Goal: Task Accomplishment & Management: Use online tool/utility

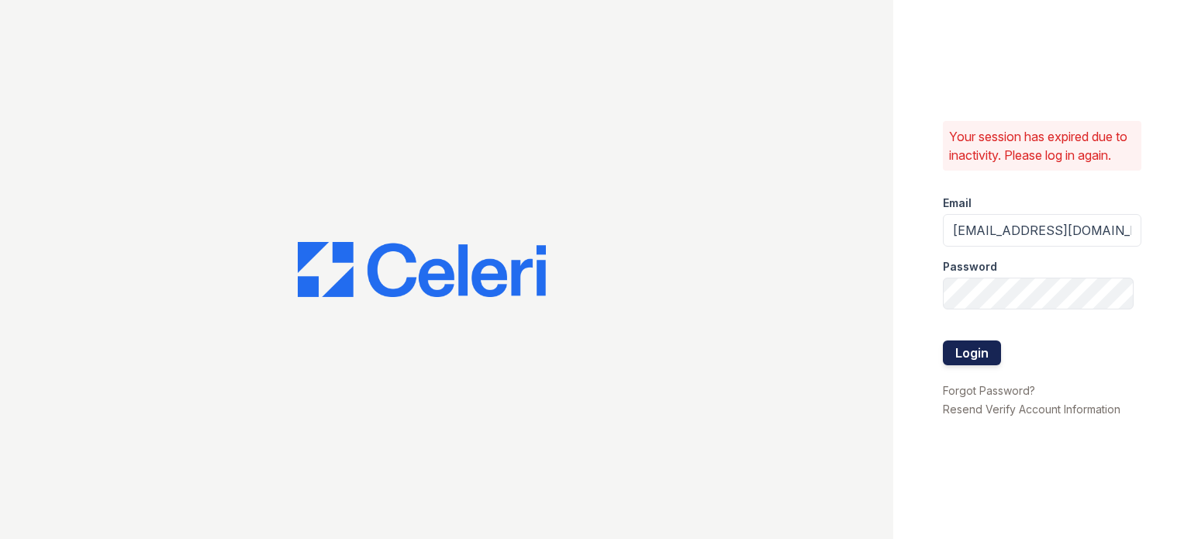
click at [962, 356] on button "Login" at bounding box center [972, 352] width 58 height 25
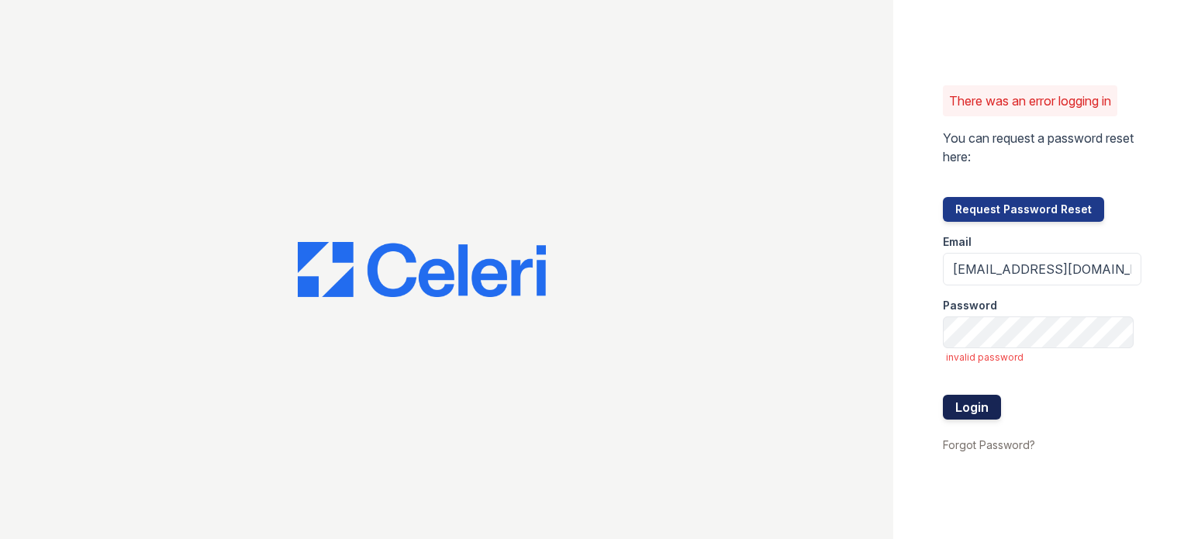
click at [975, 399] on button "Login" at bounding box center [972, 407] width 58 height 25
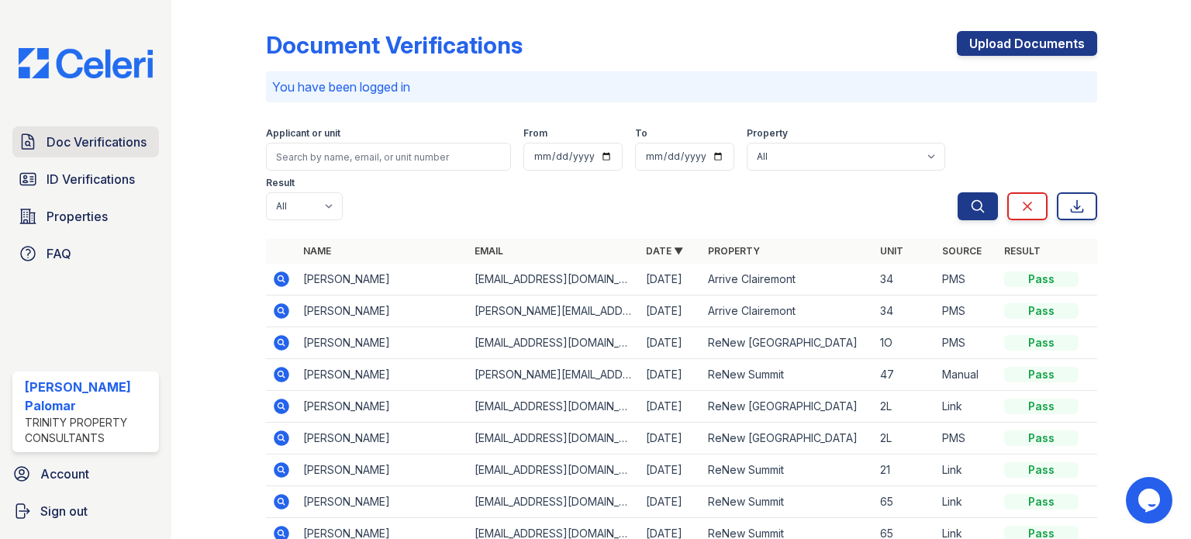
click at [83, 143] on span "Doc Verifications" at bounding box center [97, 142] width 100 height 19
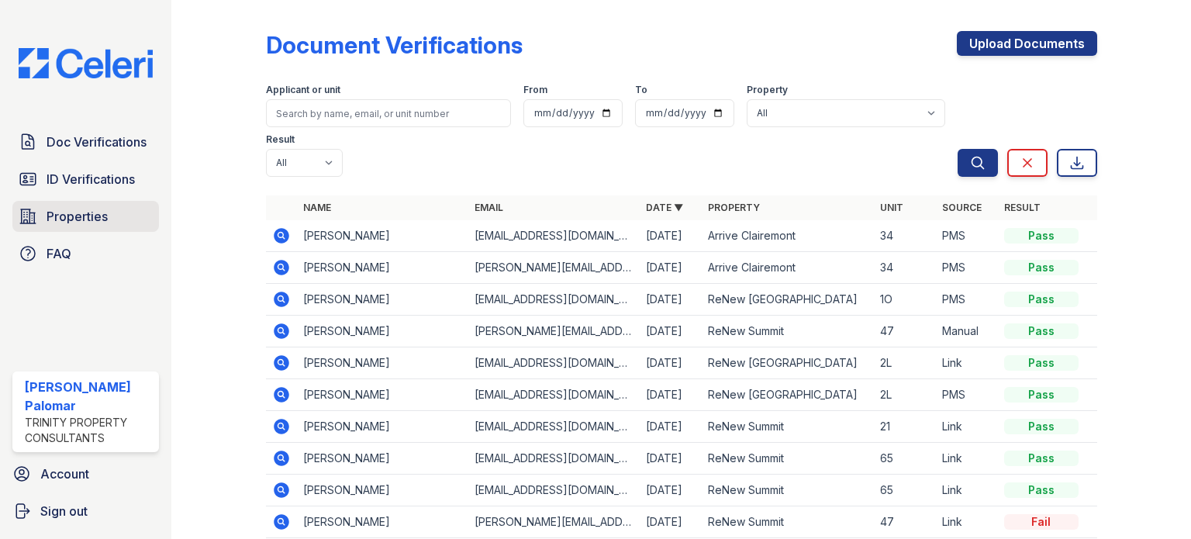
click at [112, 213] on link "Properties" at bounding box center [85, 216] width 147 height 31
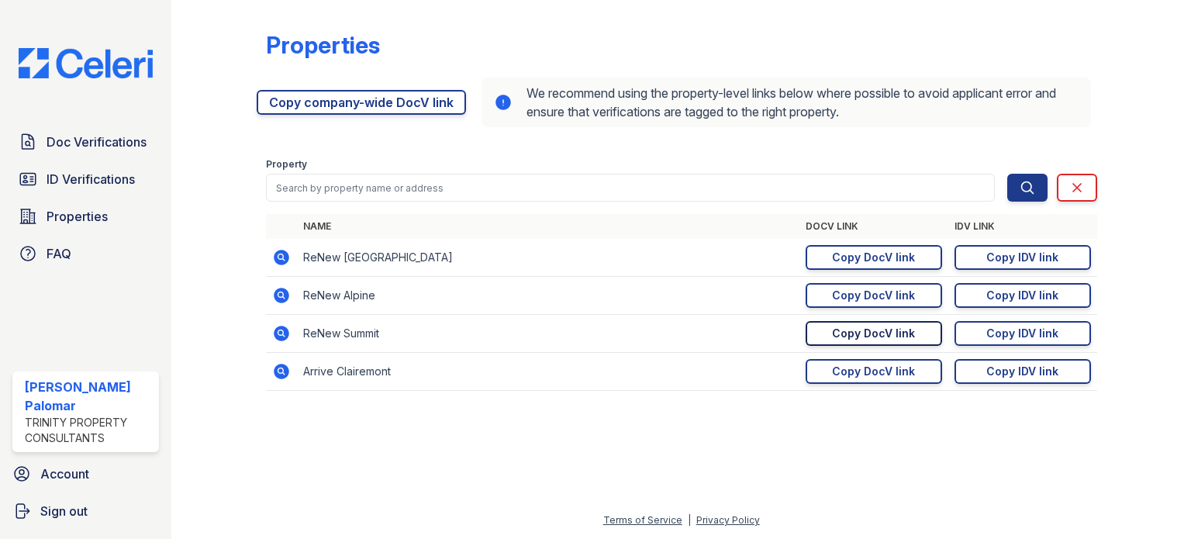
click at [874, 329] on div "Copy DocV link" at bounding box center [873, 334] width 83 height 16
click at [67, 133] on span "Doc Verifications" at bounding box center [97, 142] width 100 height 19
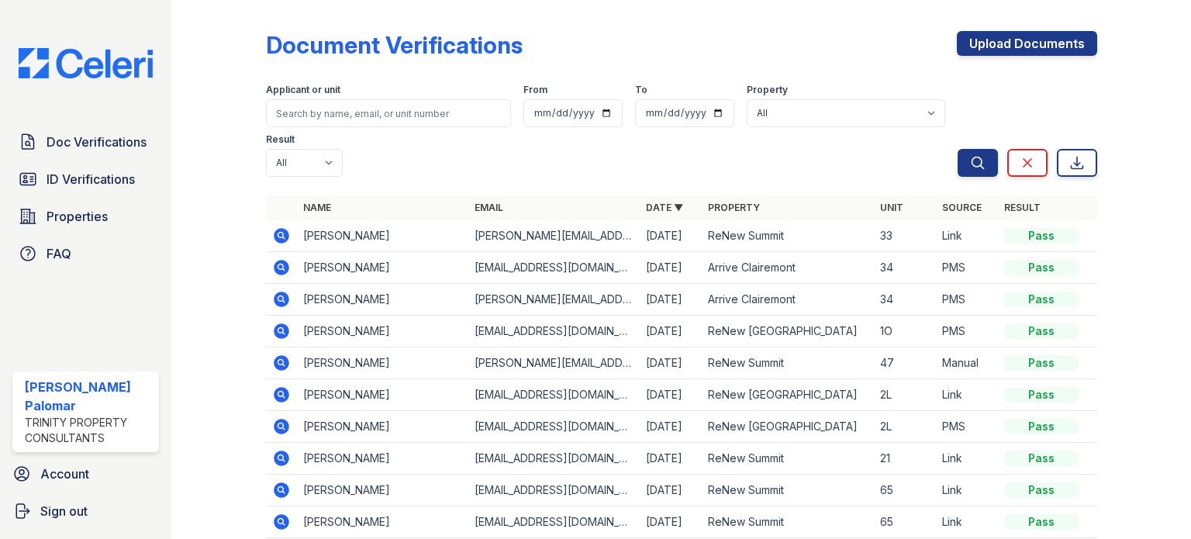
click at [277, 237] on icon at bounding box center [281, 235] width 19 height 19
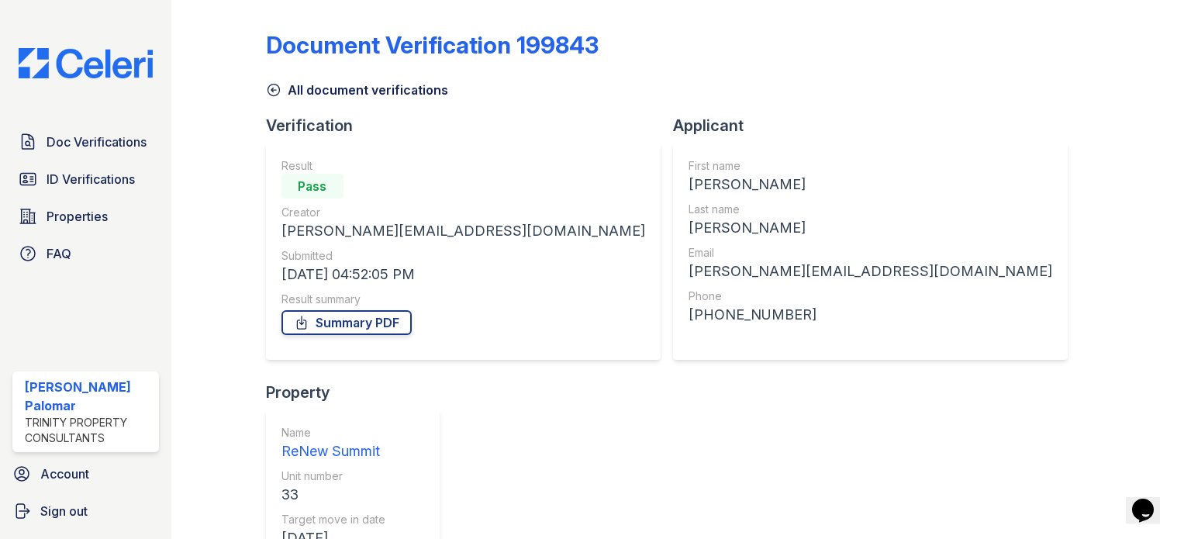
scroll to position [152, 0]
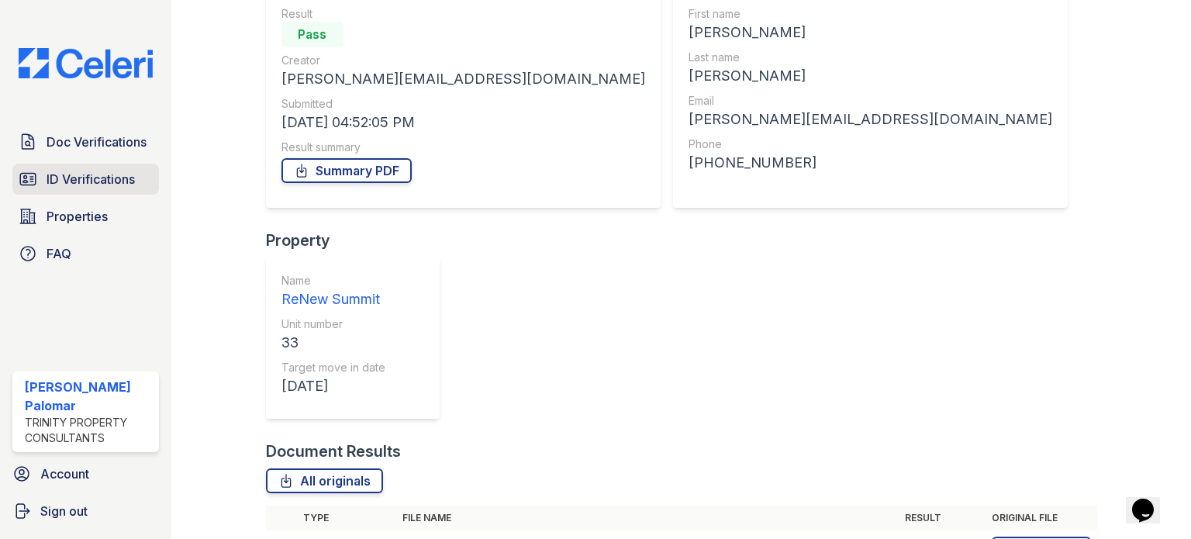
click at [102, 188] on span "ID Verifications" at bounding box center [91, 179] width 88 height 19
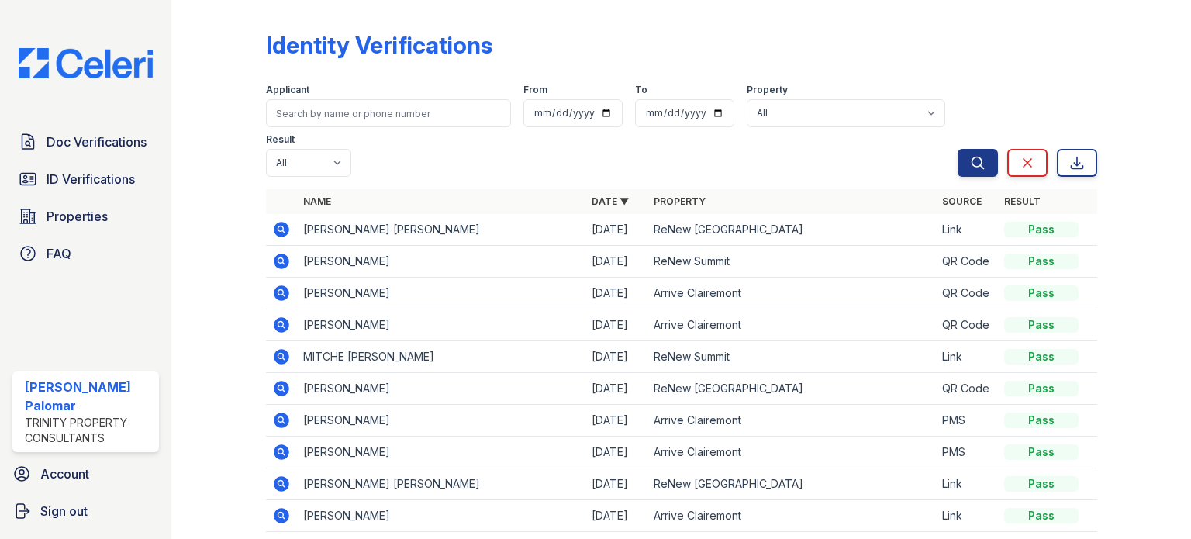
click at [276, 262] on icon at bounding box center [282, 262] width 16 height 16
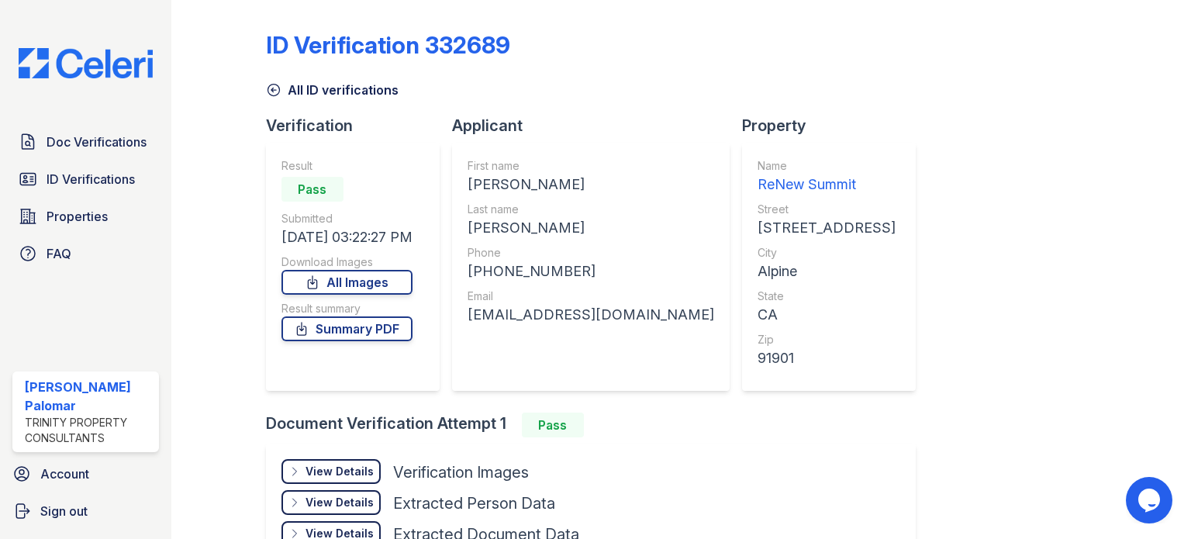
scroll to position [131, 0]
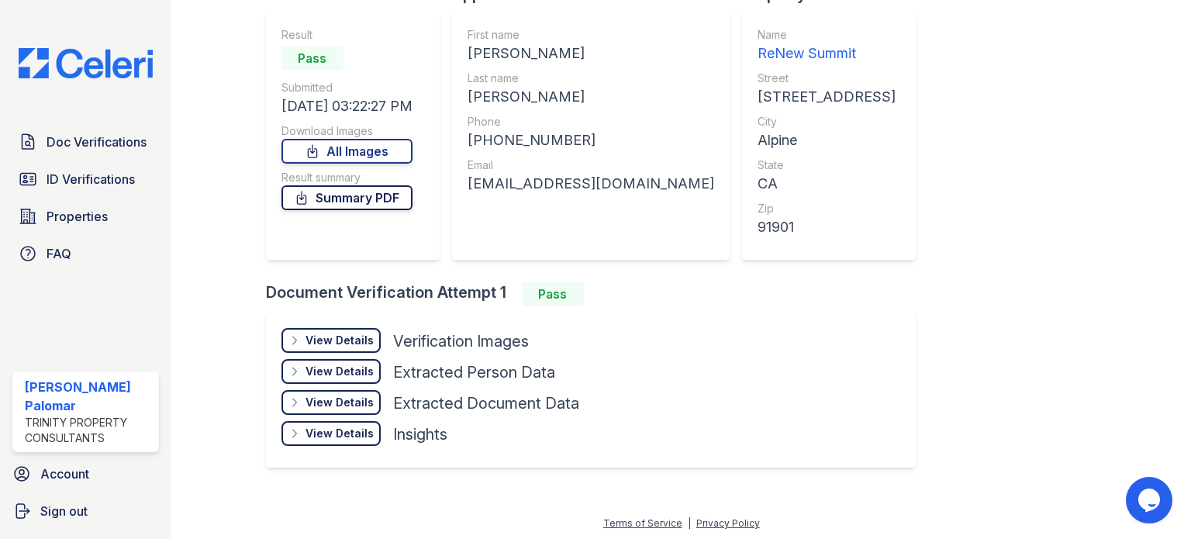
click at [320, 198] on link "Summary PDF" at bounding box center [347, 197] width 131 height 25
